Goal: Task Accomplishment & Management: Manage account settings

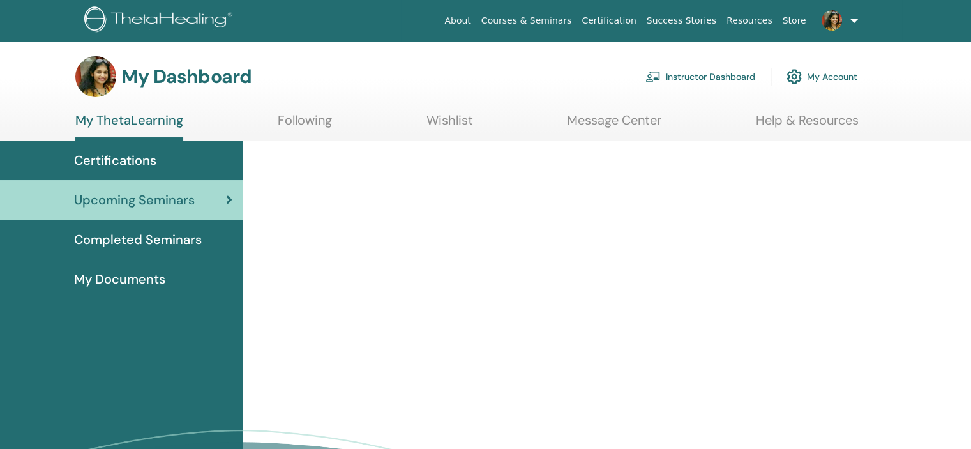
click at [699, 77] on link "Instructor Dashboard" at bounding box center [701, 77] width 110 height 28
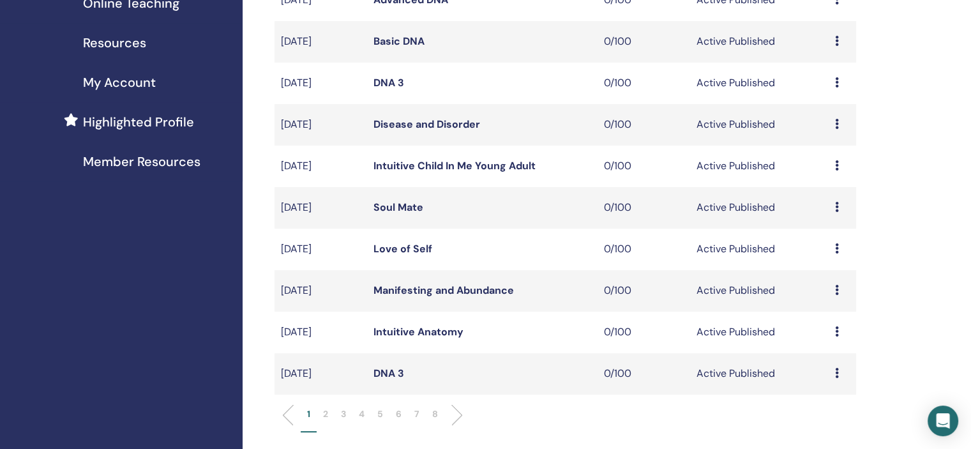
scroll to position [383, 0]
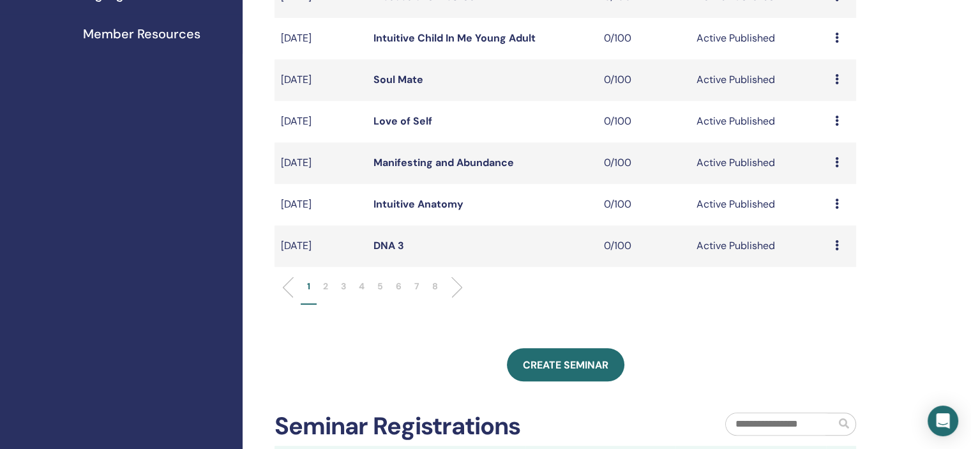
click at [397, 288] on p "6" at bounding box center [399, 286] width 6 height 13
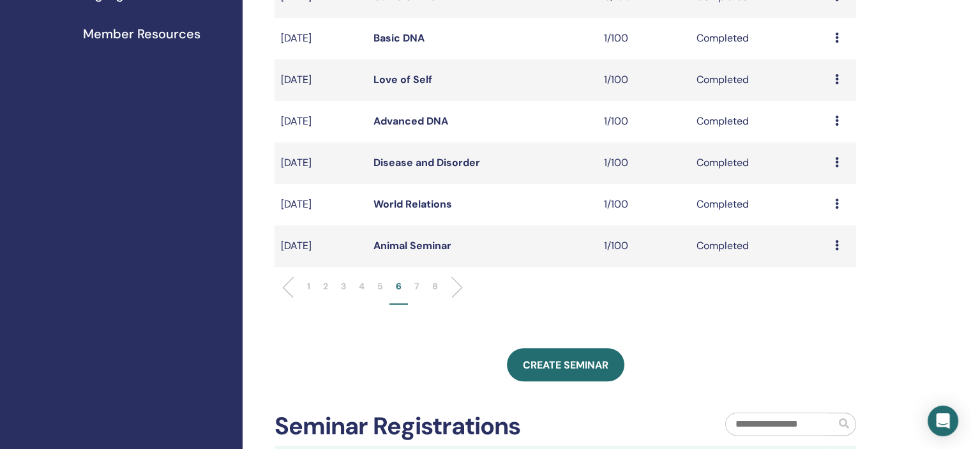
click at [835, 159] on icon at bounding box center [837, 162] width 4 height 10
click at [837, 187] on link "Attendees" at bounding box center [826, 188] width 49 height 13
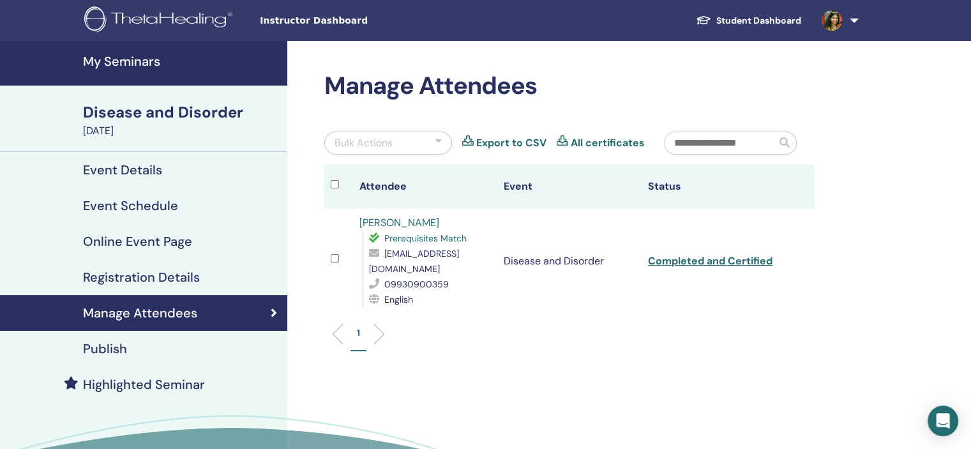
click at [386, 218] on link "[PERSON_NAME]" at bounding box center [400, 222] width 80 height 13
